Goal: Task Accomplishment & Management: Complete application form

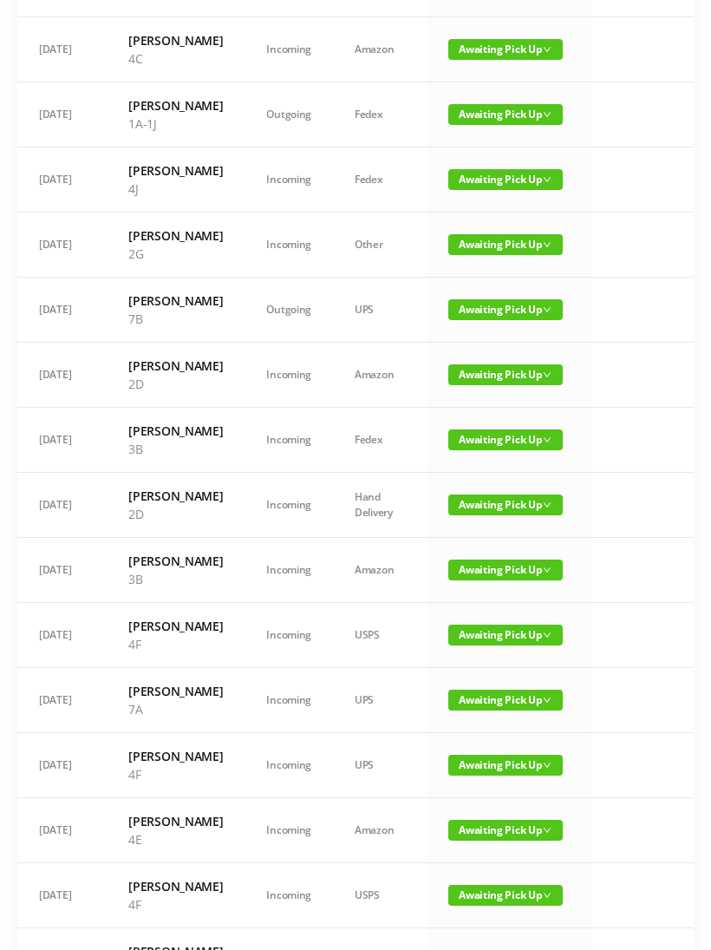
scroll to position [336, 0]
click at [505, 450] on span "Awaiting Pick Up" at bounding box center [505, 439] width 114 height 21
click at [485, 630] on link "Picked Up" at bounding box center [495, 619] width 113 height 28
click at [491, 515] on span "Awaiting Pick Up" at bounding box center [505, 504] width 114 height 21
click at [480, 707] on link "Picked Up" at bounding box center [495, 703] width 113 height 28
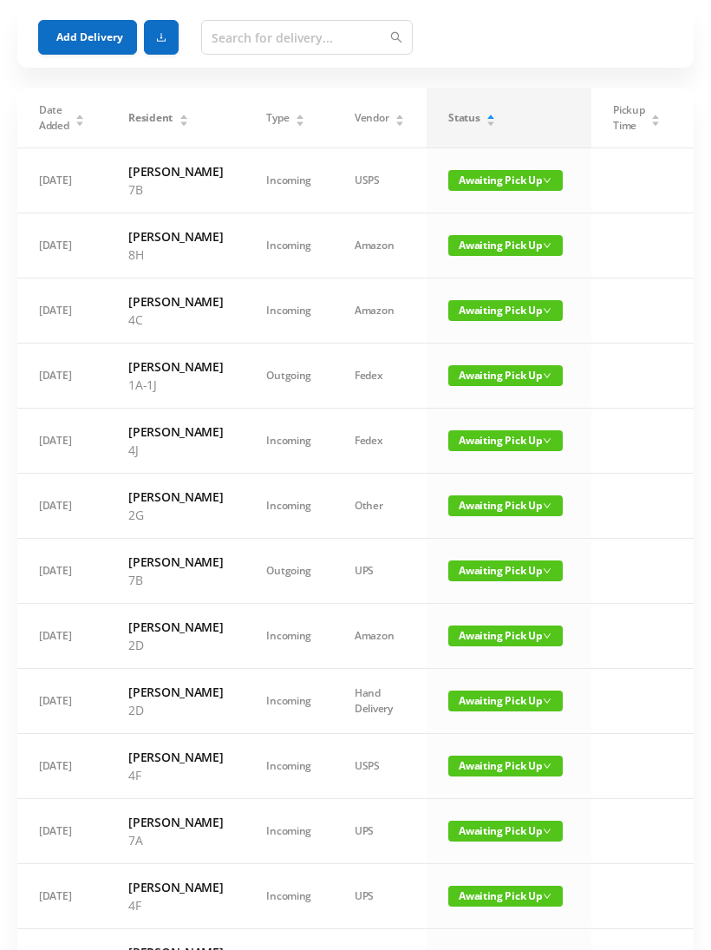
scroll to position [0, 0]
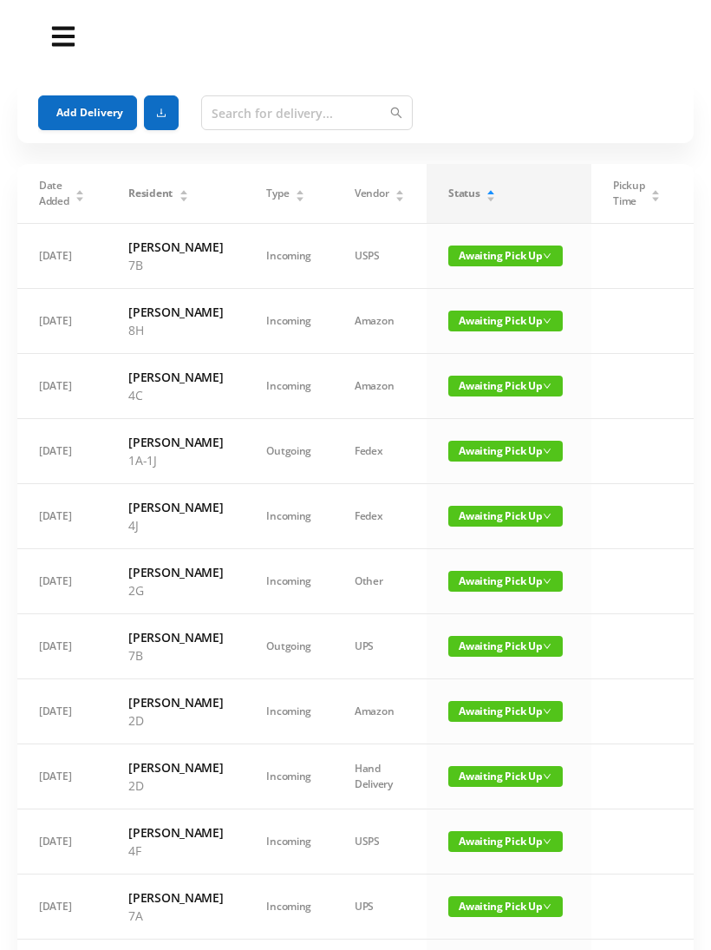
click at [519, 50] on header at bounding box center [355, 37] width 676 height 56
click at [84, 112] on button "Add Delivery" at bounding box center [87, 112] width 99 height 35
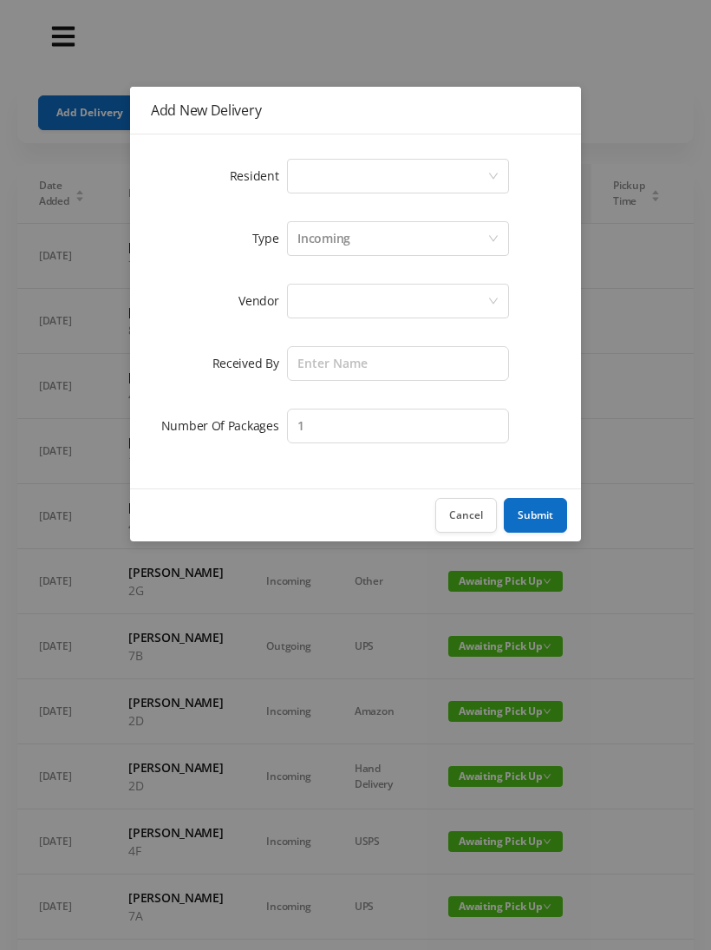
click at [318, 169] on div "Select a person" at bounding box center [392, 176] width 190 height 33
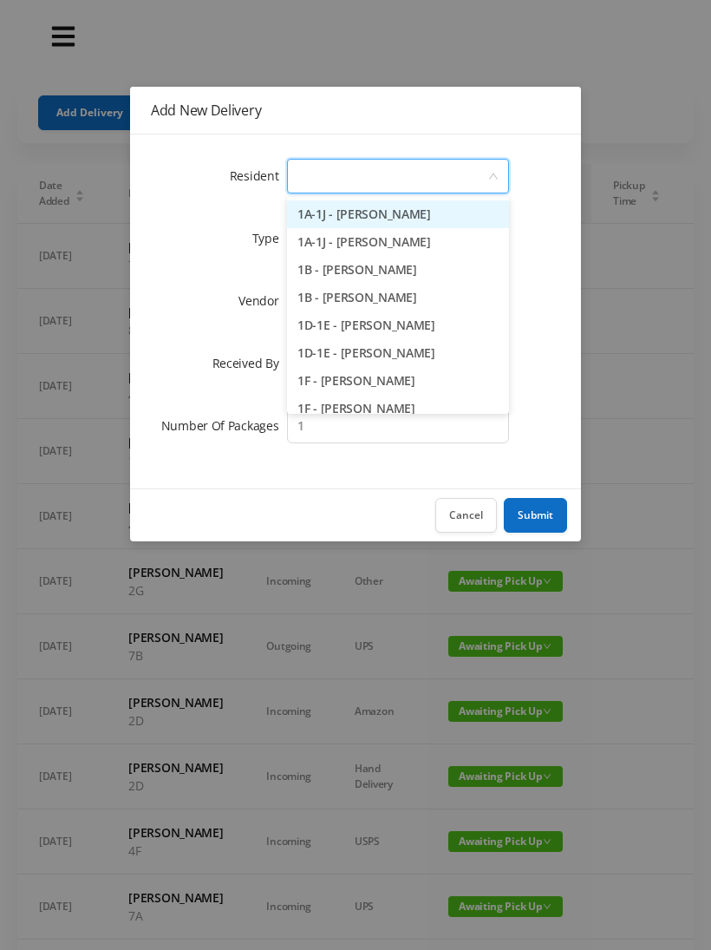
type input "3"
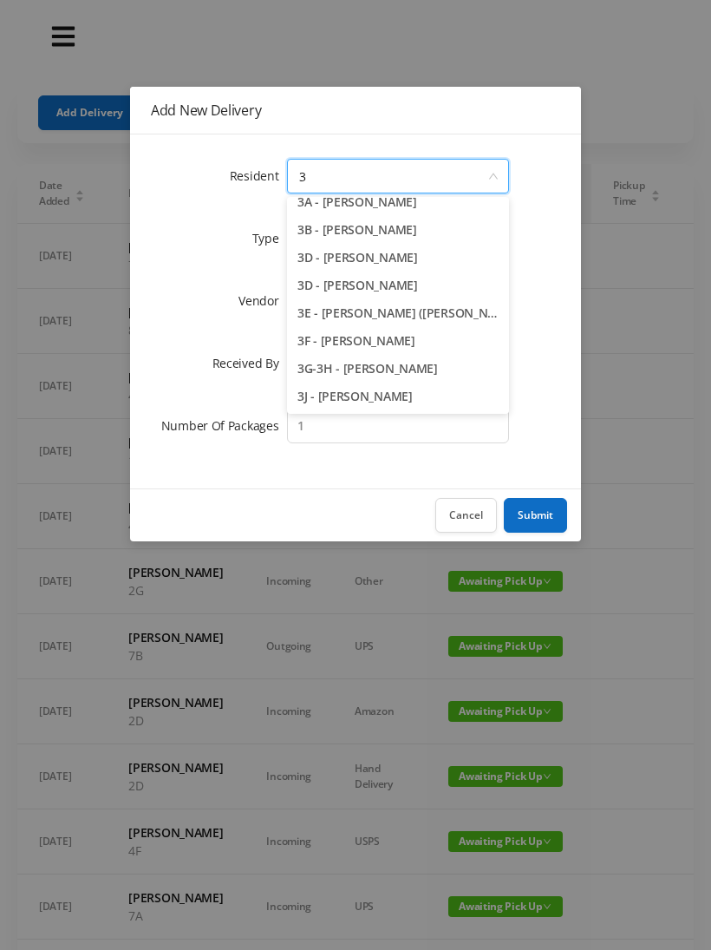
scroll to position [40, 0]
click at [365, 404] on li "3J - [PERSON_NAME]" at bounding box center [398, 396] width 222 height 28
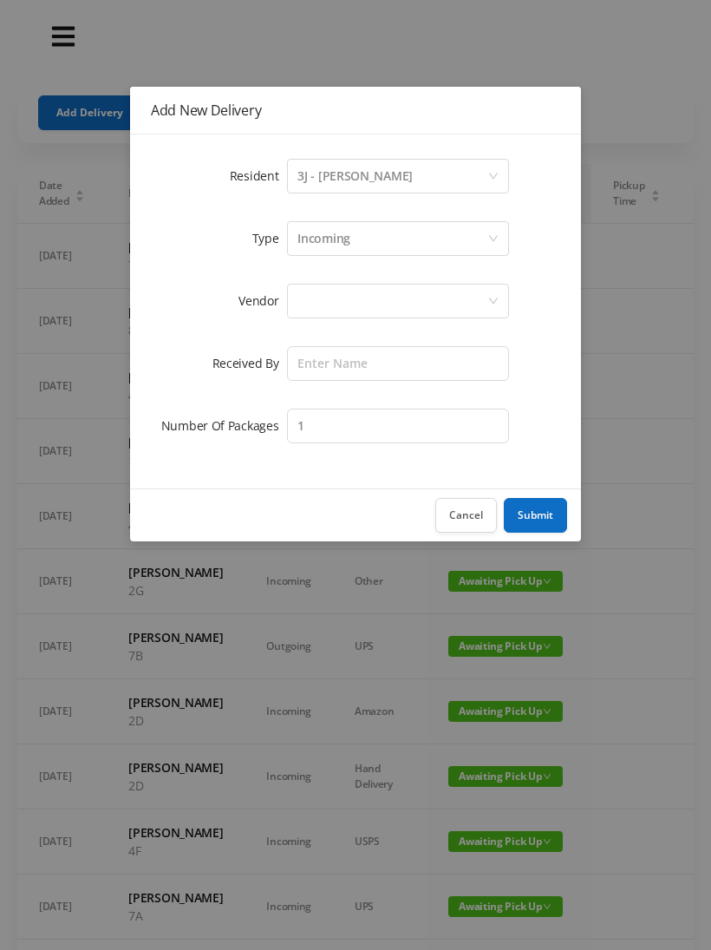
click at [313, 309] on div at bounding box center [392, 300] width 190 height 33
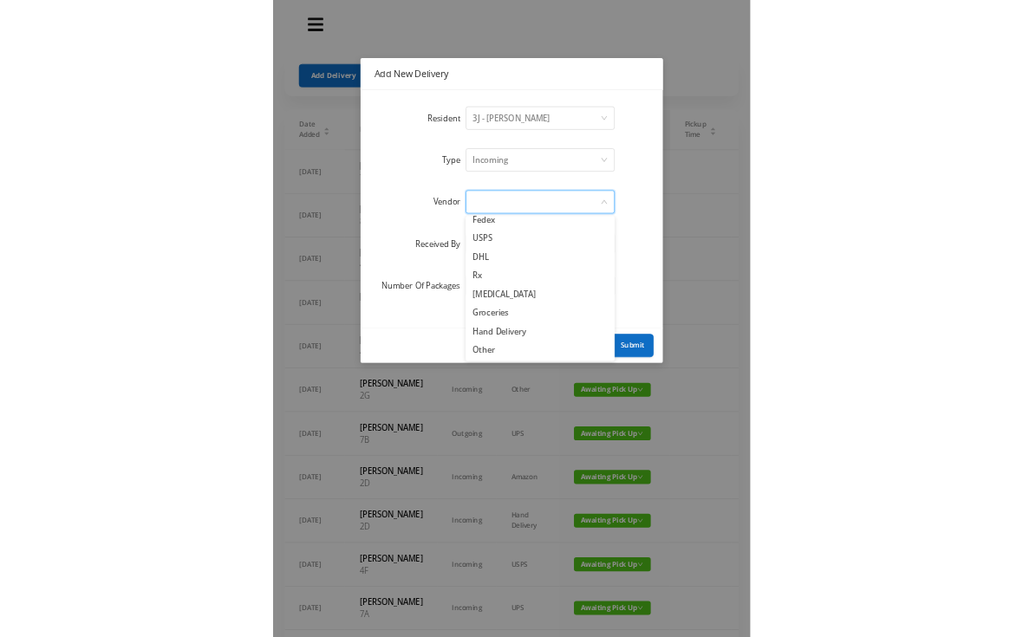
scroll to position [68, 0]
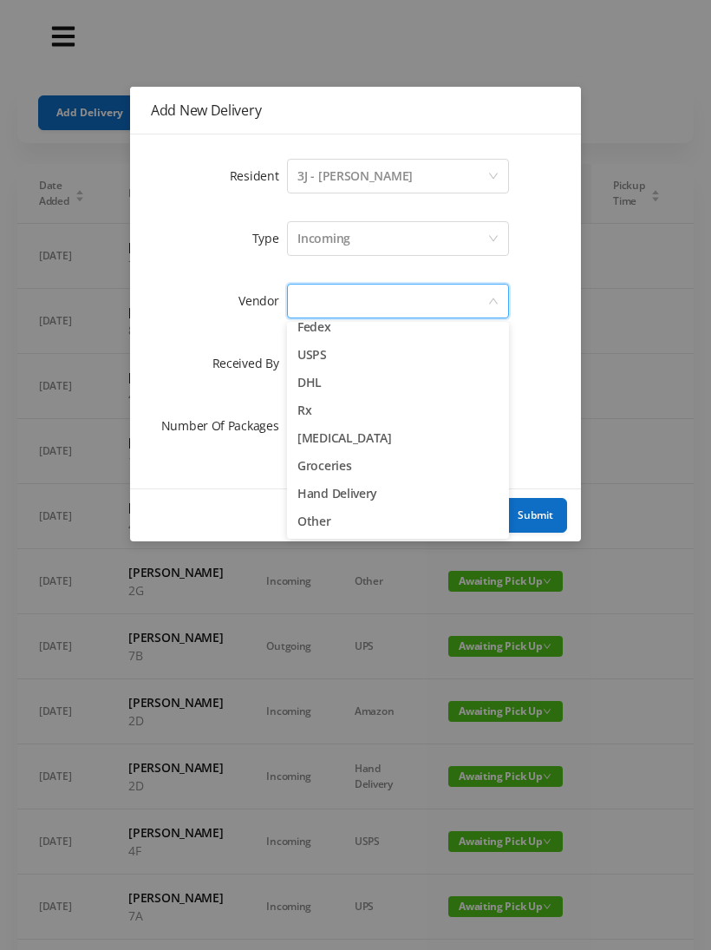
click at [340, 524] on li "Other" at bounding box center [398, 521] width 222 height 28
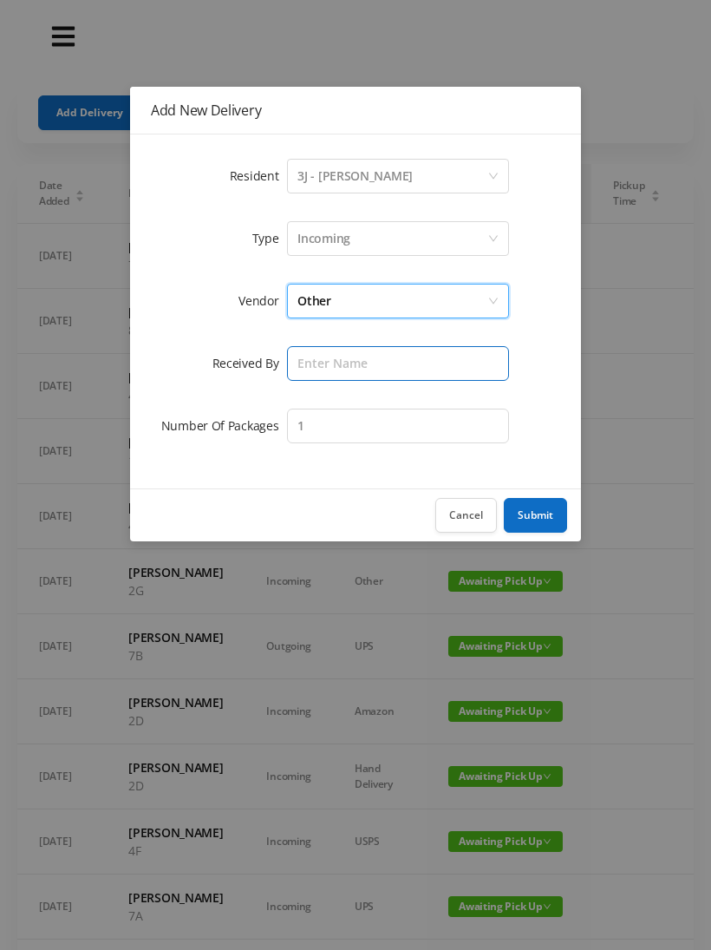
click at [318, 369] on input "text" at bounding box center [398, 363] width 222 height 35
type input "E"
type input "[PERSON_NAME]"
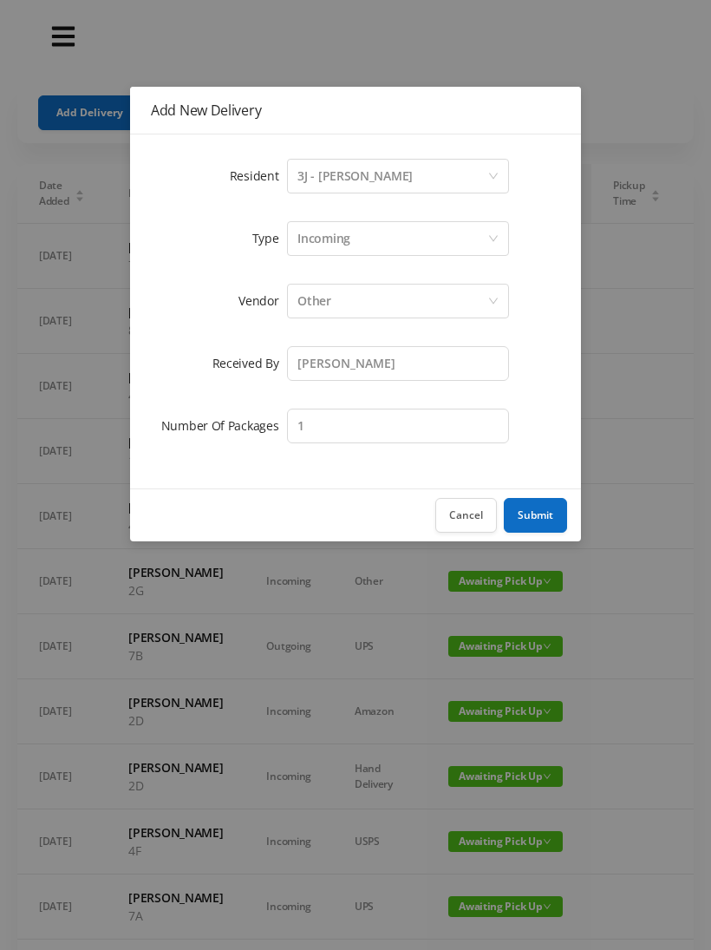
click at [536, 522] on button "Submit" at bounding box center [535, 515] width 63 height 35
